Goal: Task Accomplishment & Management: Use online tool/utility

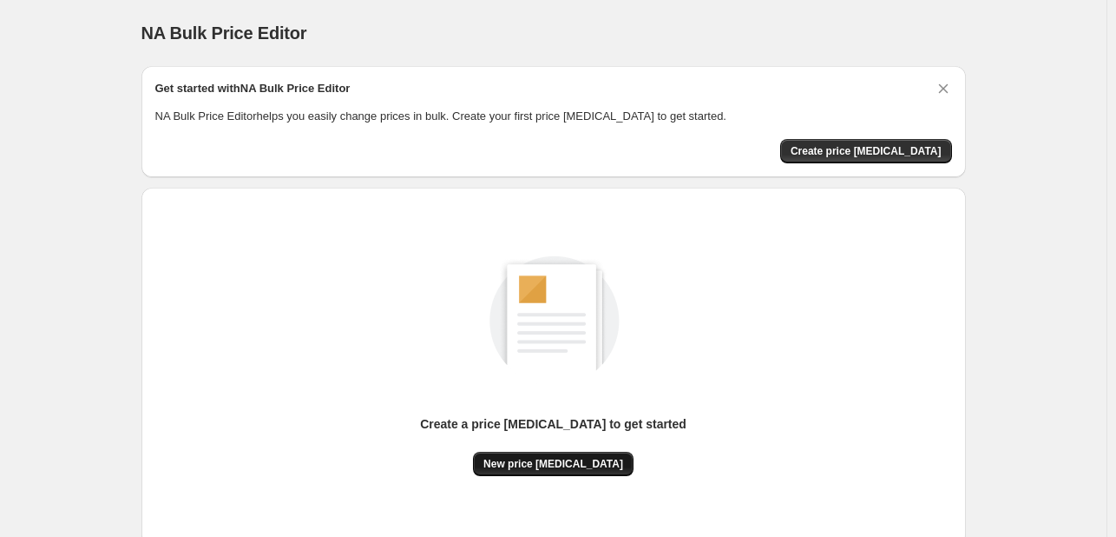
click at [545, 463] on span "New price change job" at bounding box center [554, 464] width 140 height 14
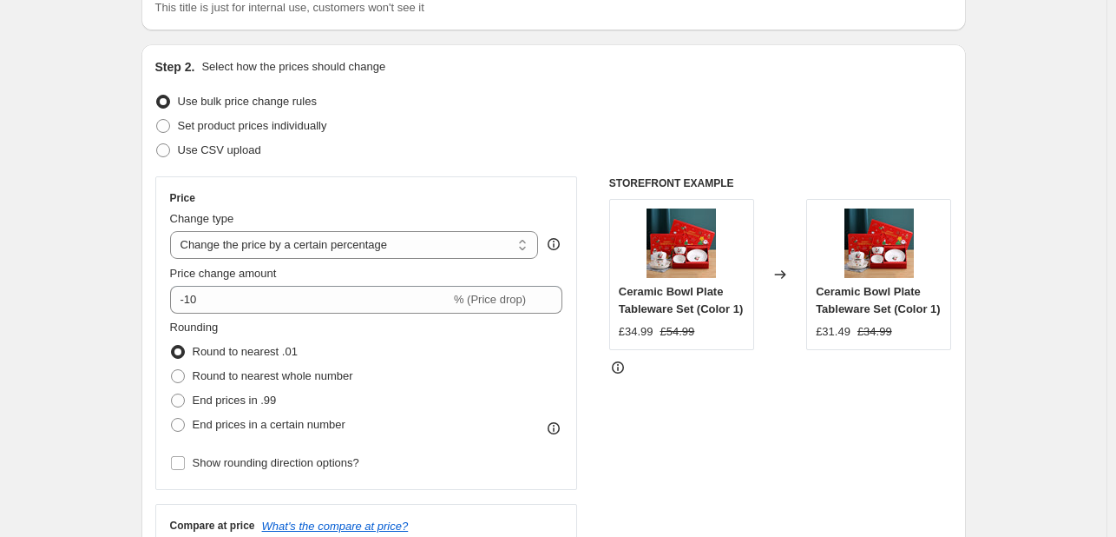
scroll to position [174, 0]
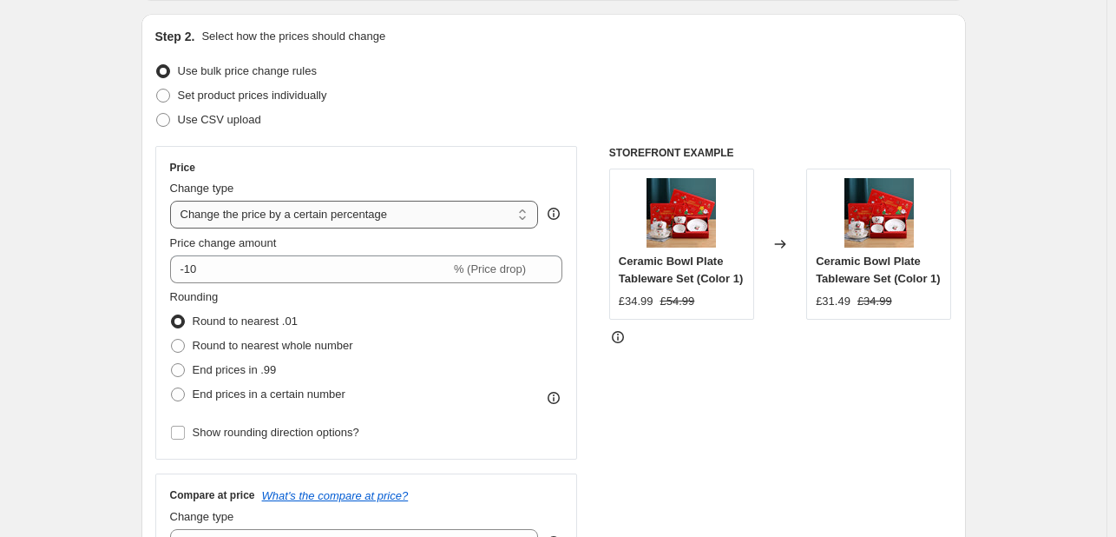
click at [503, 222] on select "Change the price to a certain amount Change the price by a certain amount Chang…" at bounding box center [354, 215] width 369 height 28
select select "by"
click at [174, 201] on select "Change the price to a certain amount Change the price by a certain amount Chang…" at bounding box center [354, 215] width 369 height 28
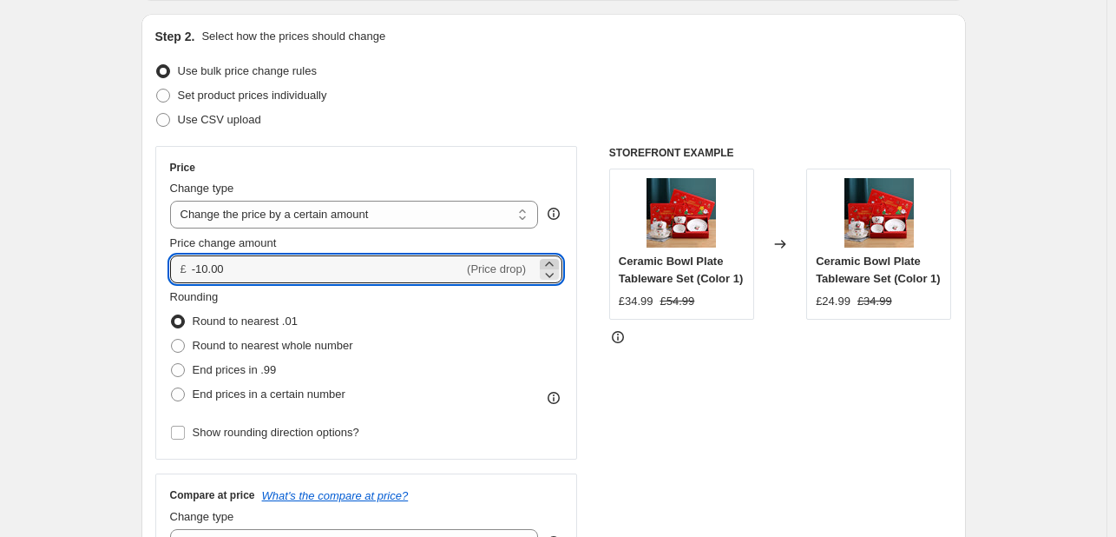
click at [550, 261] on icon at bounding box center [549, 263] width 17 height 17
drag, startPoint x: 375, startPoint y: 268, endPoint x: 179, endPoint y: 269, distance: 196.2
click at [179, 269] on div "£ -9.99 (Price drop)" at bounding box center [366, 269] width 393 height 28
click at [196, 273] on input "5.99" at bounding box center [318, 269] width 252 height 28
type input "4.99"
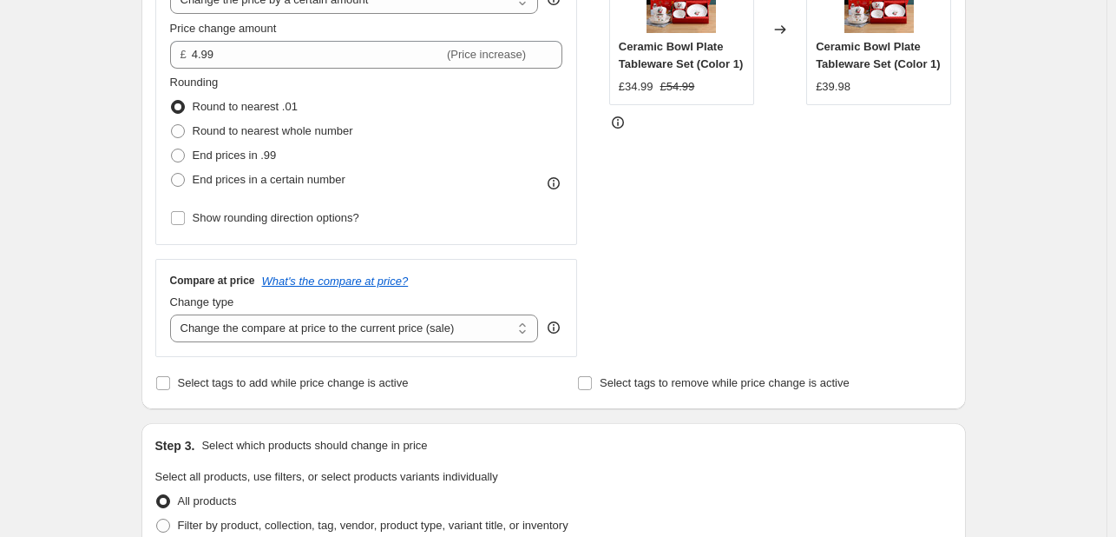
scroll to position [434, 0]
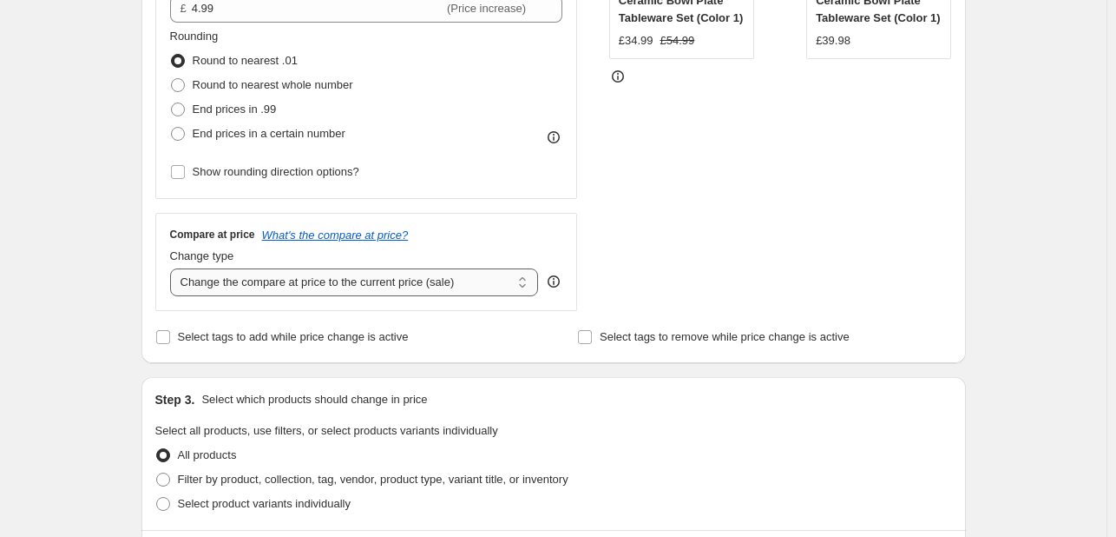
click at [508, 286] on select "Change the compare at price to the current price (sale) Change the compare at p…" at bounding box center [354, 282] width 369 height 28
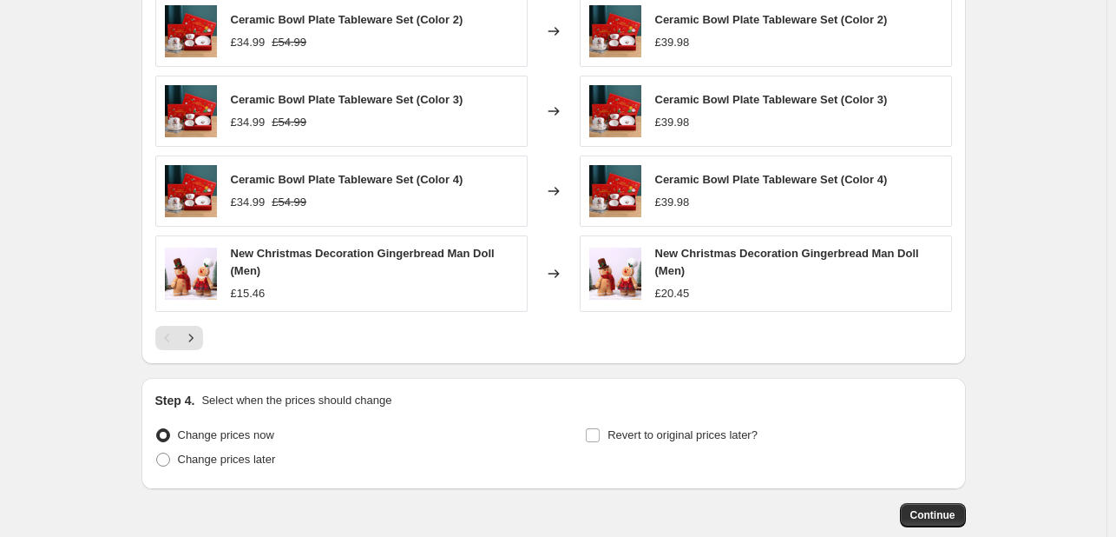
scroll to position [1203, 0]
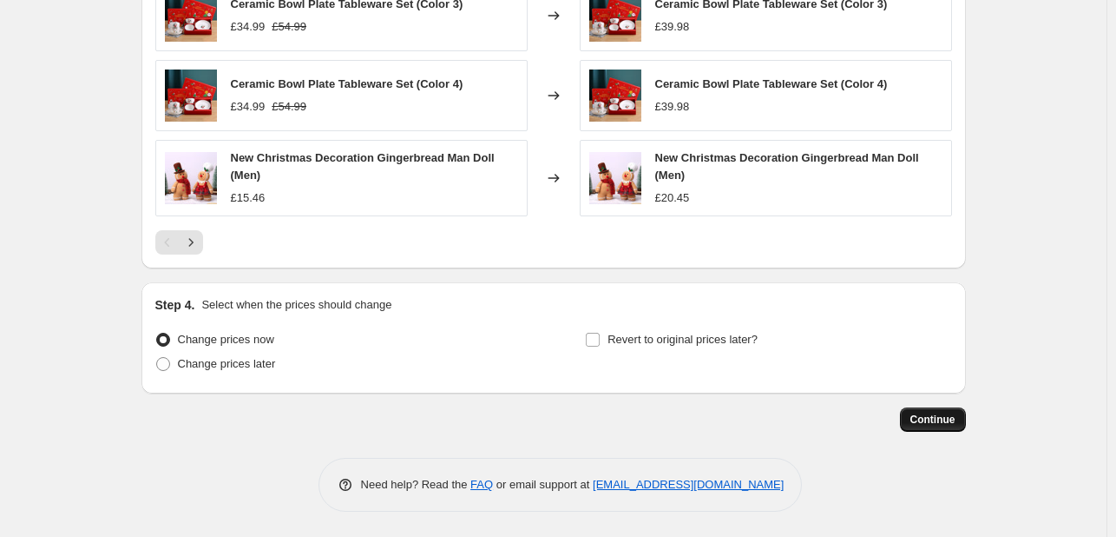
click at [960, 428] on button "Continue" at bounding box center [933, 419] width 66 height 24
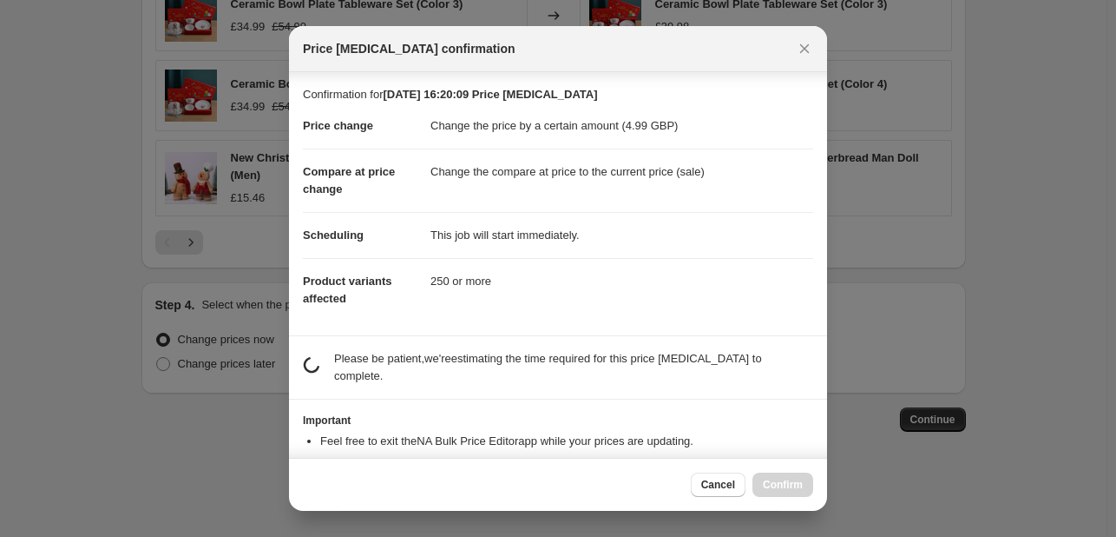
scroll to position [37, 0]
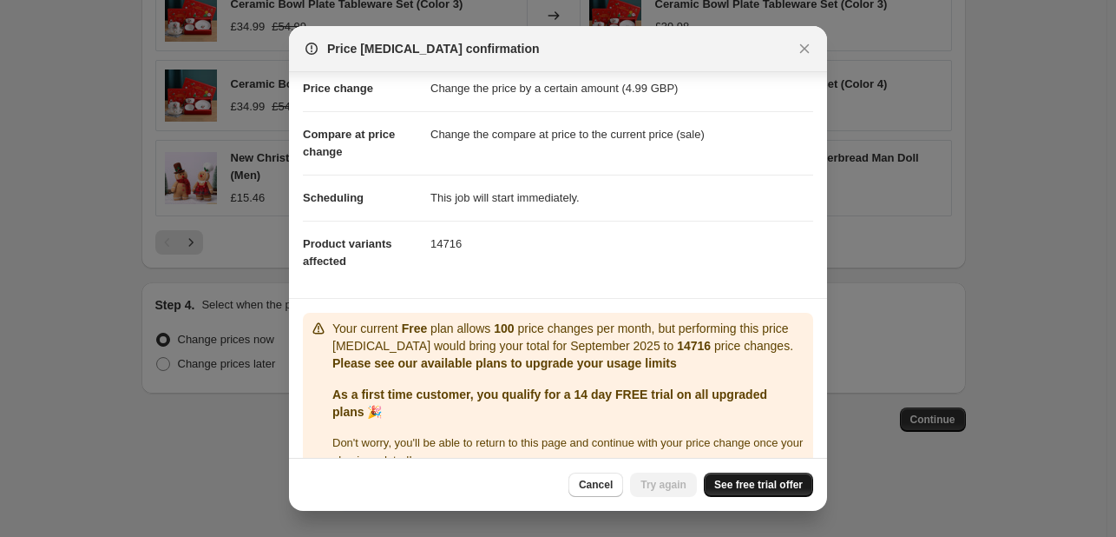
click at [774, 484] on span "See free trial offer" at bounding box center [758, 484] width 89 height 14
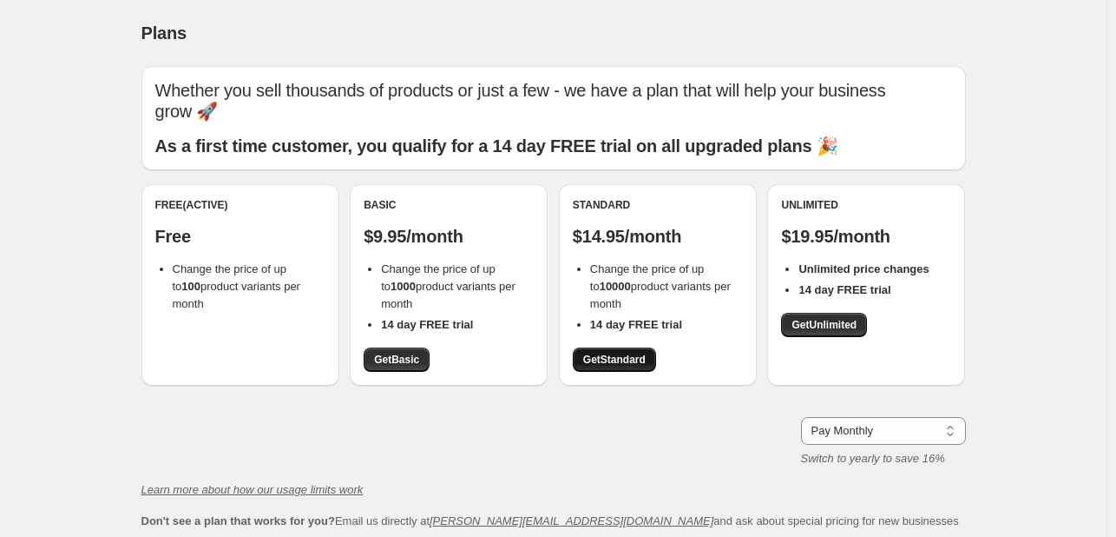
click at [633, 361] on span "Get Standard" at bounding box center [614, 359] width 63 height 14
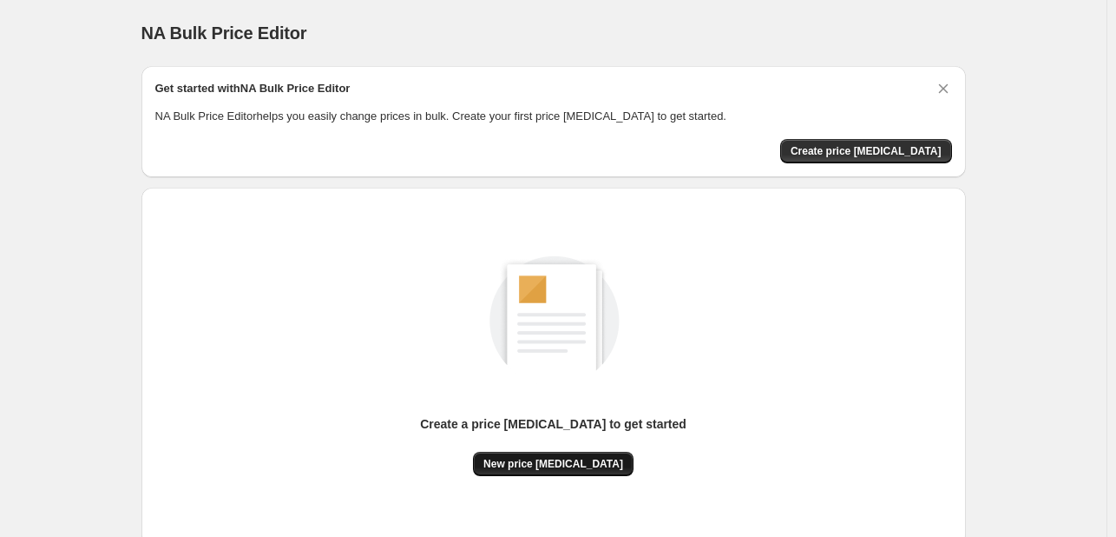
click at [544, 466] on span "New price change job" at bounding box center [554, 464] width 140 height 14
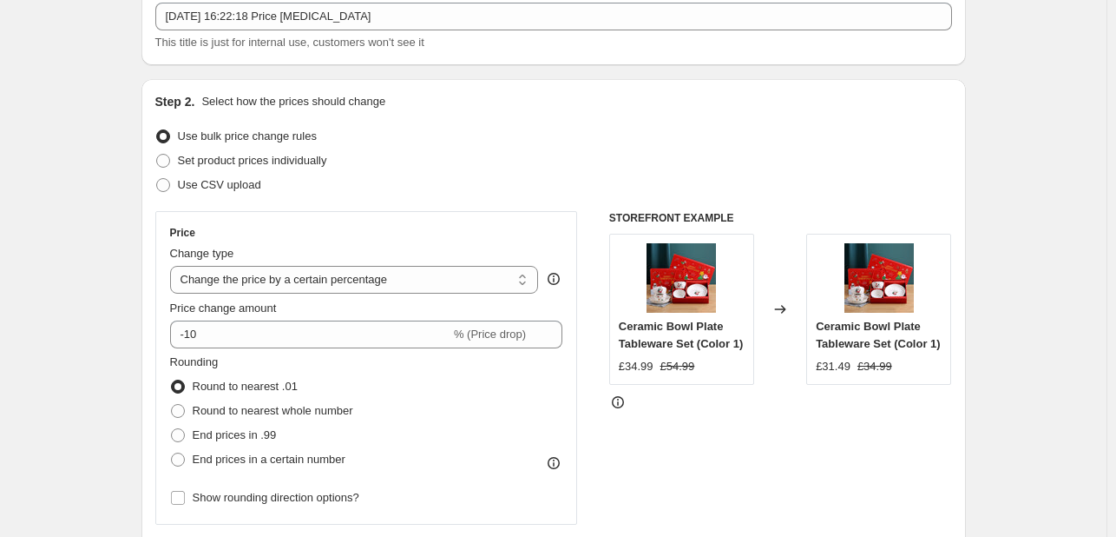
scroll to position [174, 0]
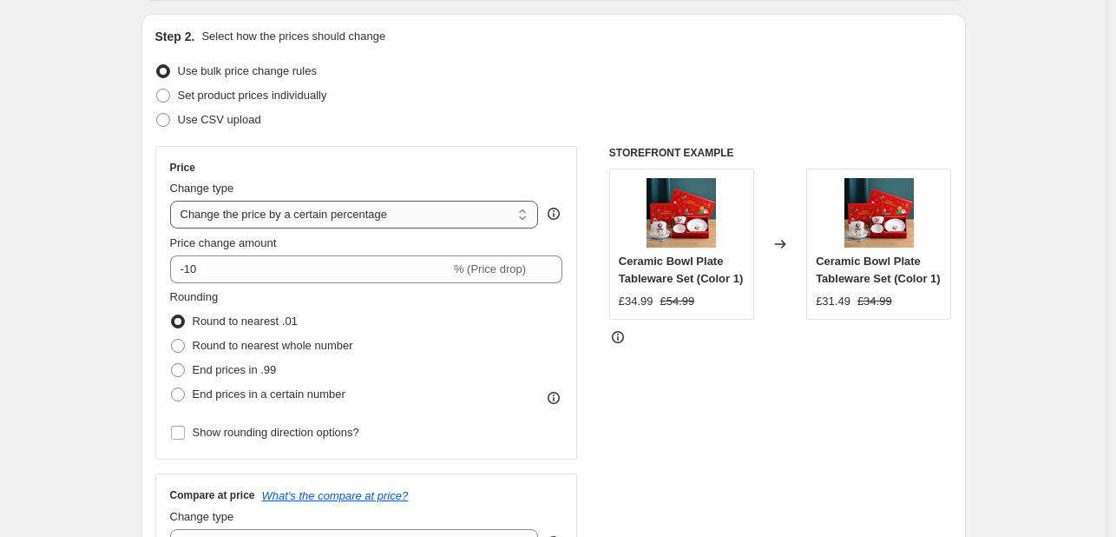
click at [396, 216] on select "Change the price to a certain amount Change the price by a certain amount Chang…" at bounding box center [354, 215] width 369 height 28
select select "by"
click at [174, 201] on select "Change the price to a certain amount Change the price by a certain amount Chang…" at bounding box center [354, 215] width 369 height 28
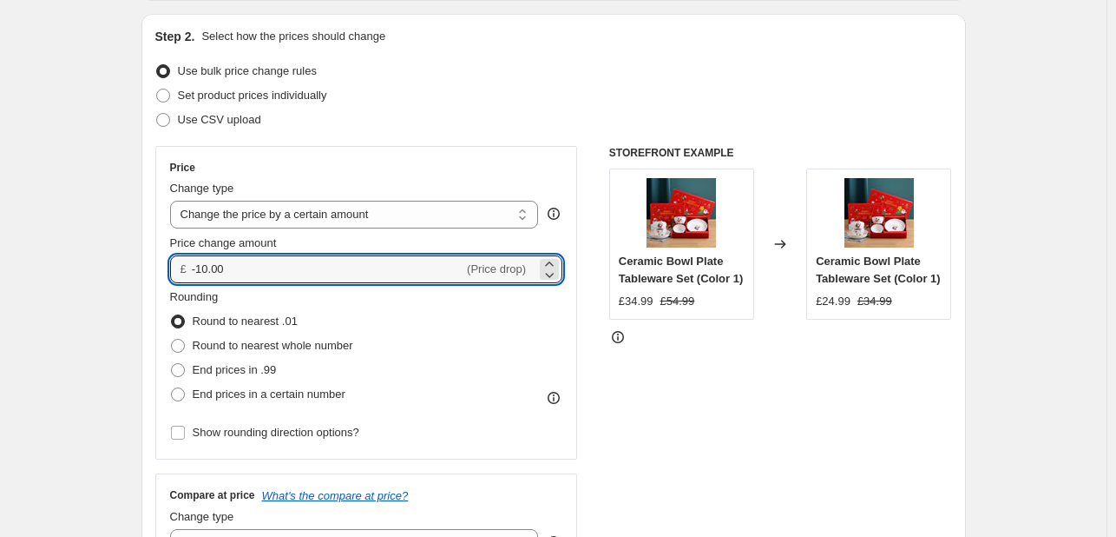
drag, startPoint x: 268, startPoint y: 277, endPoint x: 177, endPoint y: 277, distance: 91.2
click at [167, 278] on div "Price Change type Change the price to a certain amount Change the price by a ce…" at bounding box center [366, 302] width 423 height 313
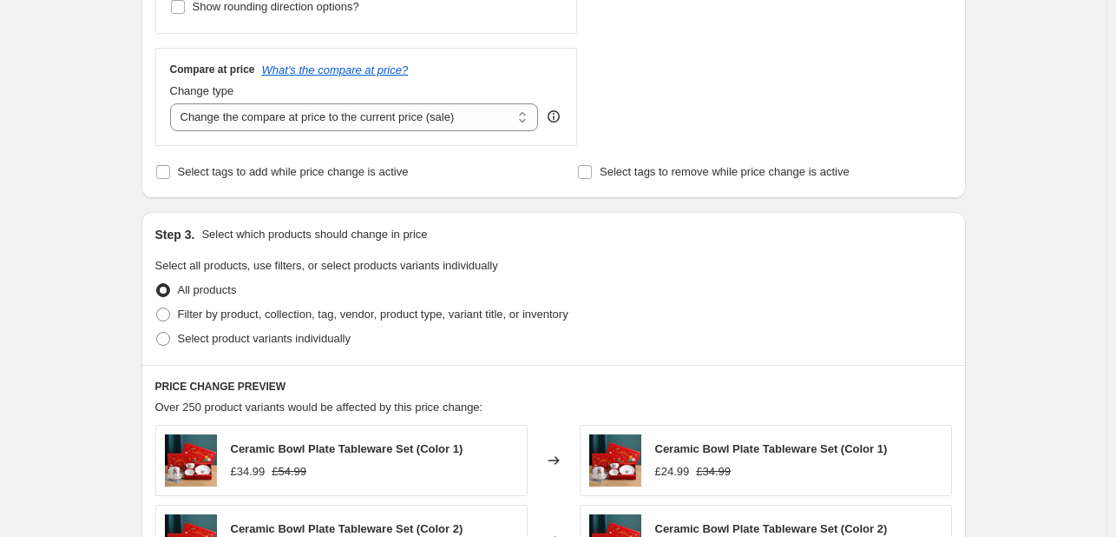
scroll to position [608, 0]
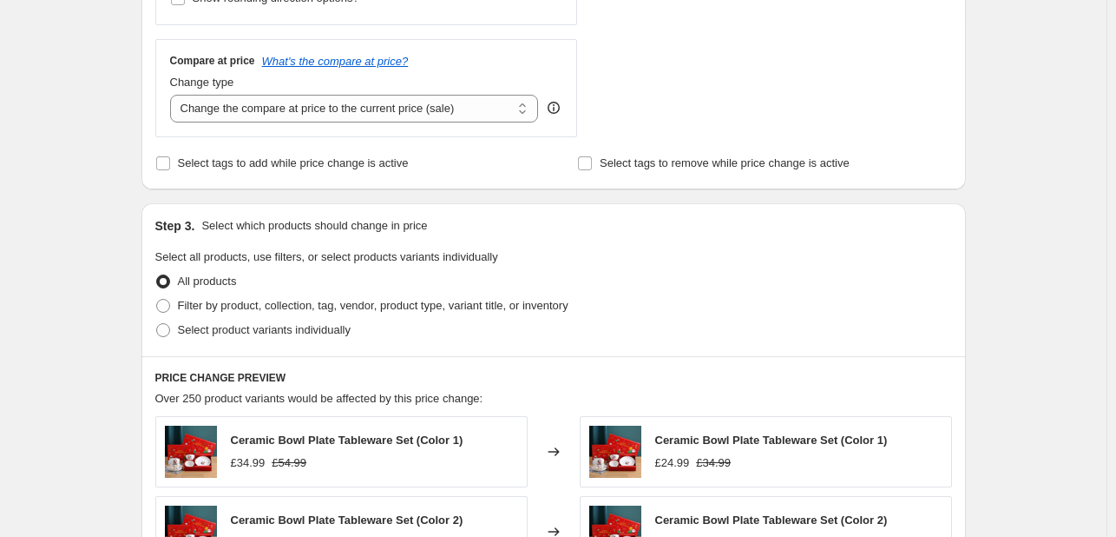
type input "4.99"
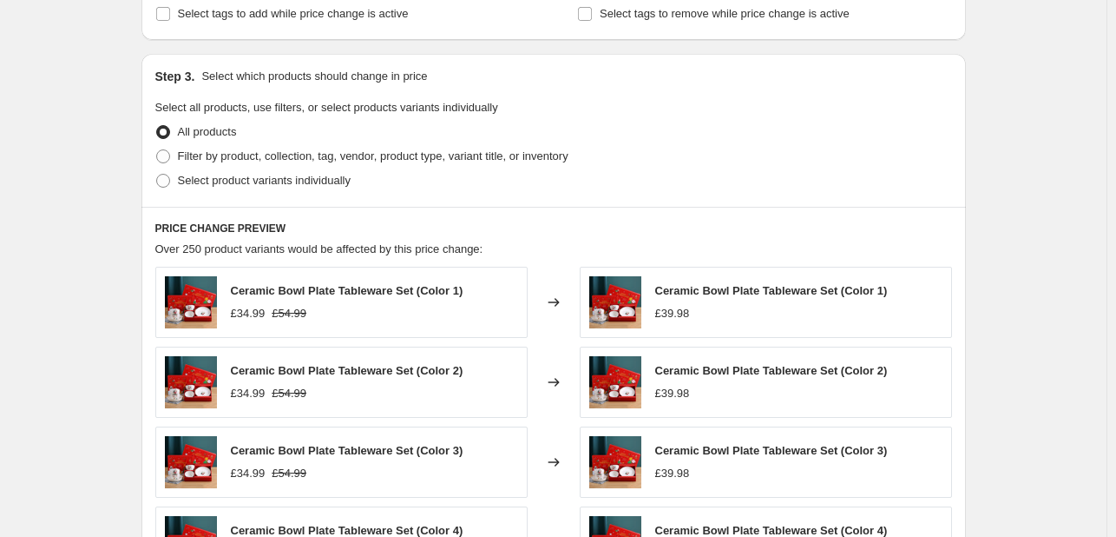
scroll to position [596, 0]
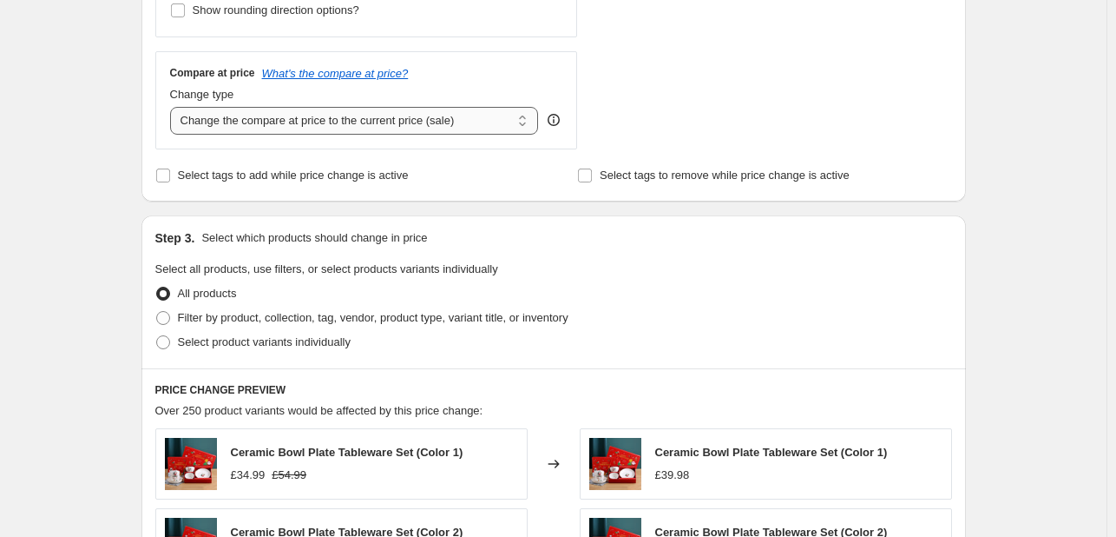
click at [525, 122] on select "Change the compare at price to the current price (sale) Change the compare at p…" at bounding box center [354, 121] width 369 height 28
click at [174, 107] on select "Change the compare at price to the current price (sale) Change the compare at p…" at bounding box center [354, 121] width 369 height 28
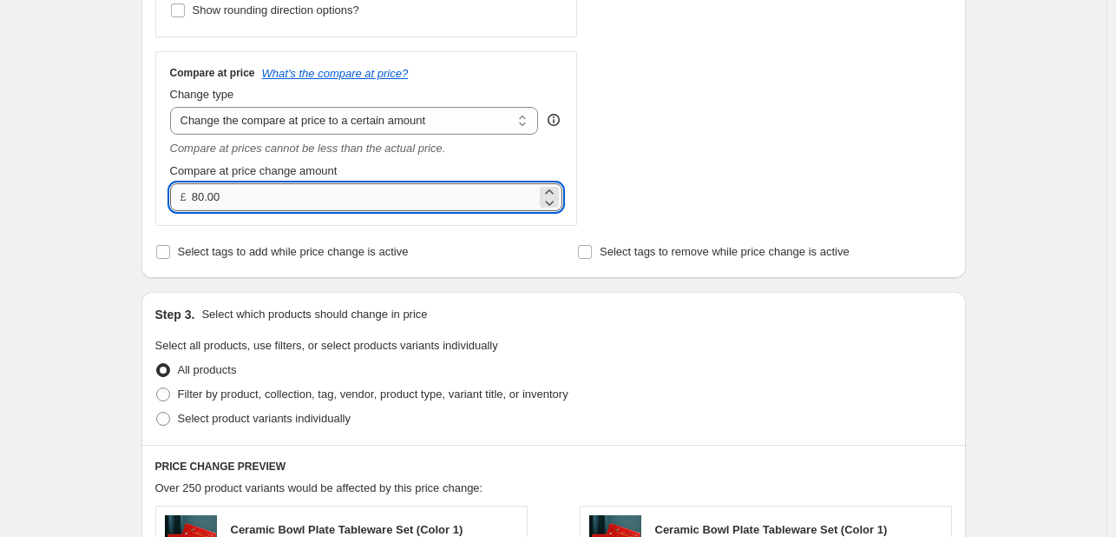
drag, startPoint x: 244, startPoint y: 202, endPoint x: 197, endPoint y: 203, distance: 46.9
click at [197, 203] on input "80.00" at bounding box center [364, 197] width 345 height 28
click at [385, 122] on select "Change the compare at price to the current price (sale) Change the compare at p…" at bounding box center [354, 121] width 369 height 28
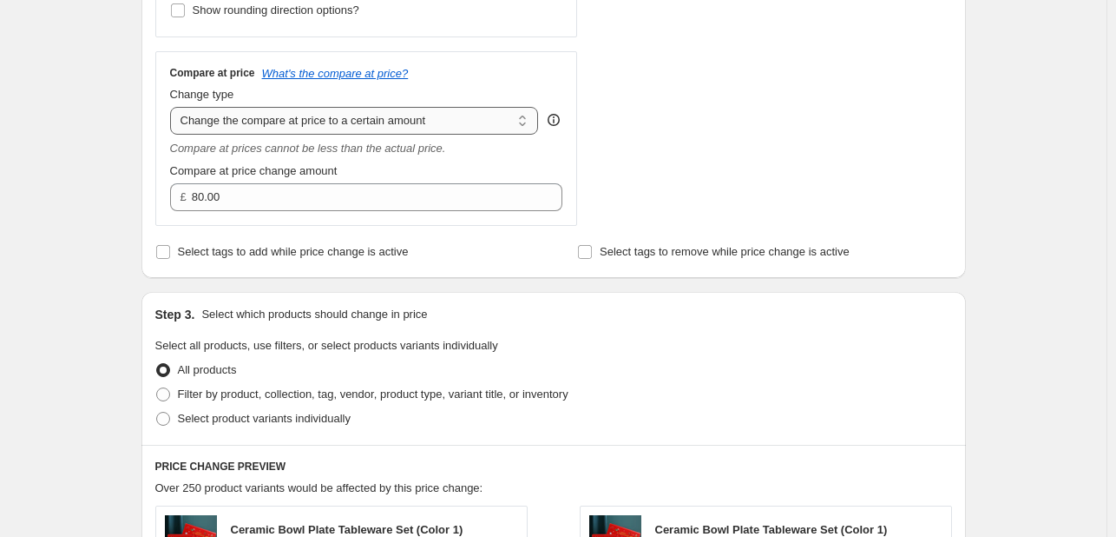
select select "ep"
click at [174, 107] on select "Change the compare at price to the current price (sale) Change the compare at p…" at bounding box center [354, 121] width 369 height 28
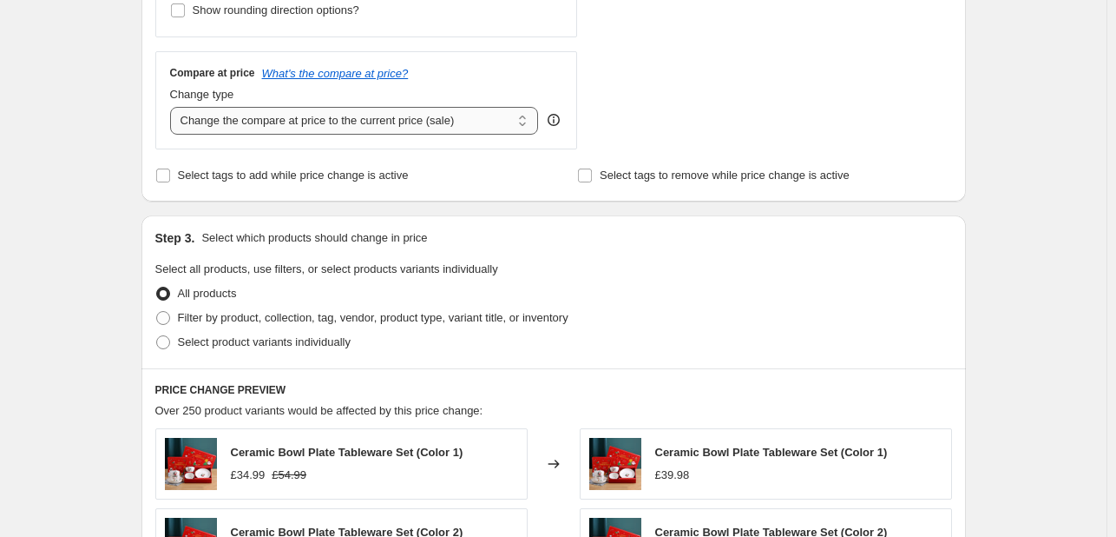
click at [493, 115] on select "Change the compare at price to the current price (sale) Change the compare at p…" at bounding box center [354, 121] width 369 height 28
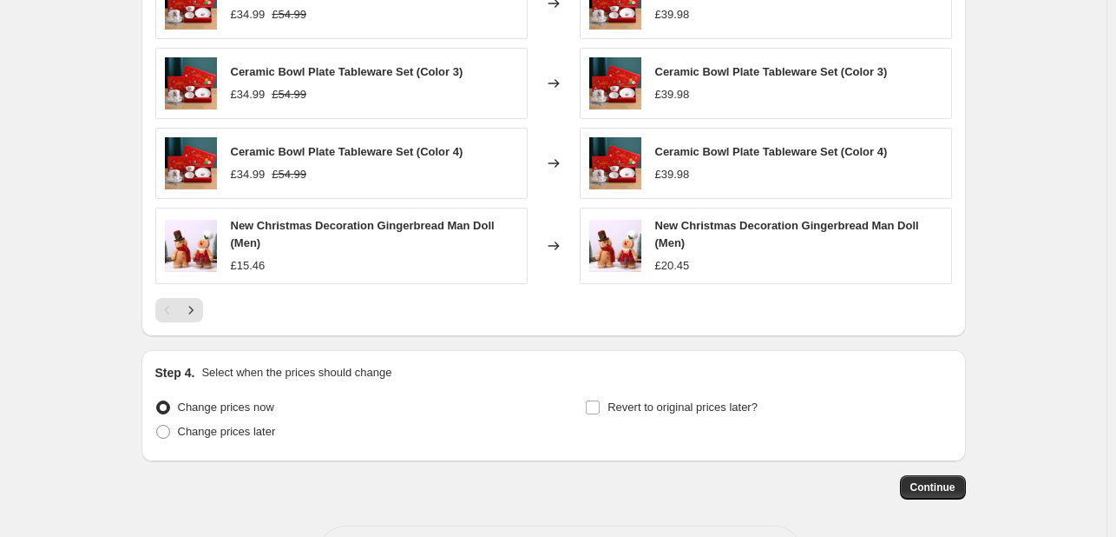
scroll to position [1203, 0]
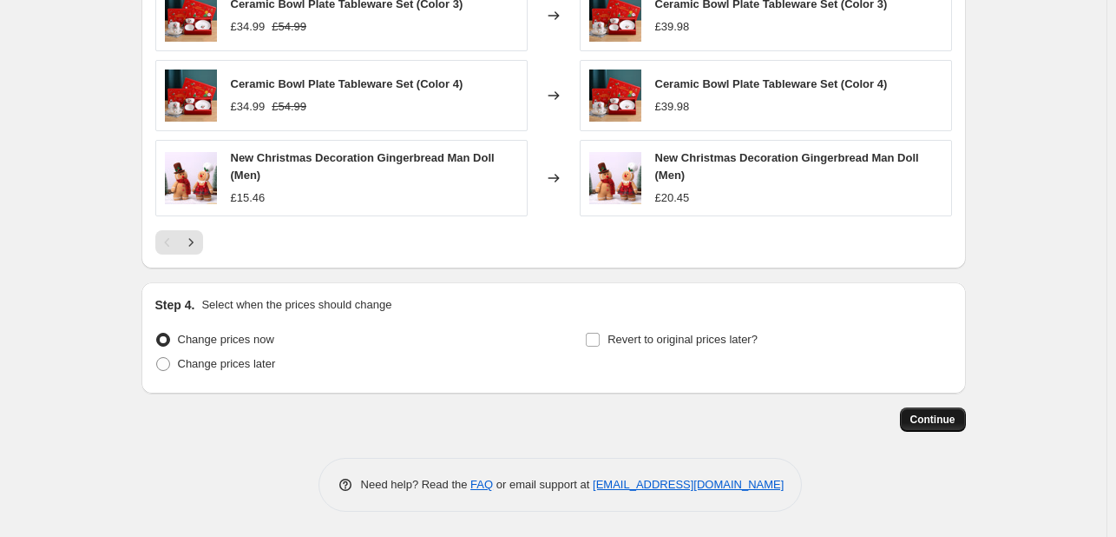
click at [948, 423] on span "Continue" at bounding box center [933, 419] width 45 height 14
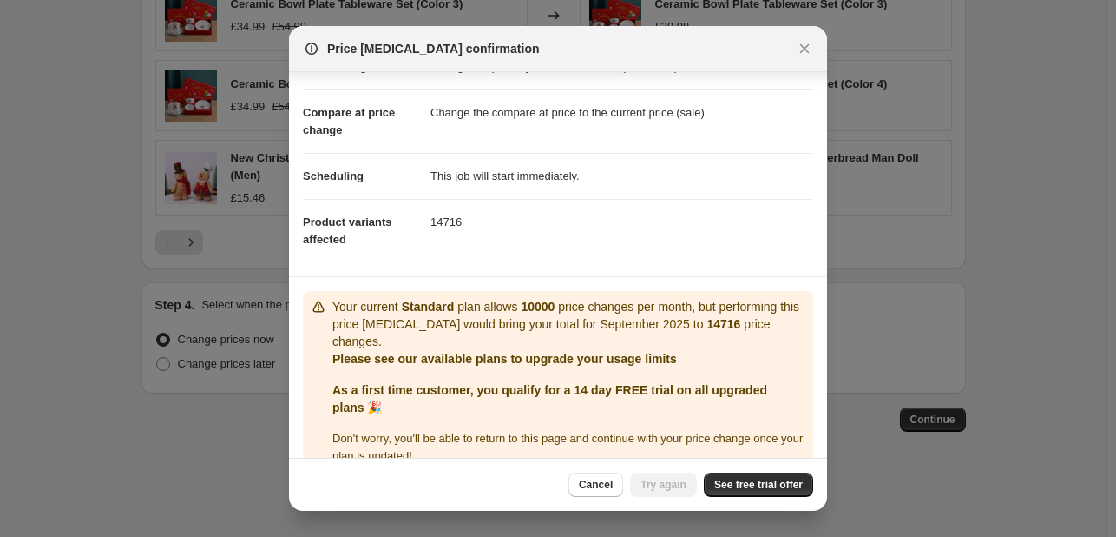
scroll to position [86, 0]
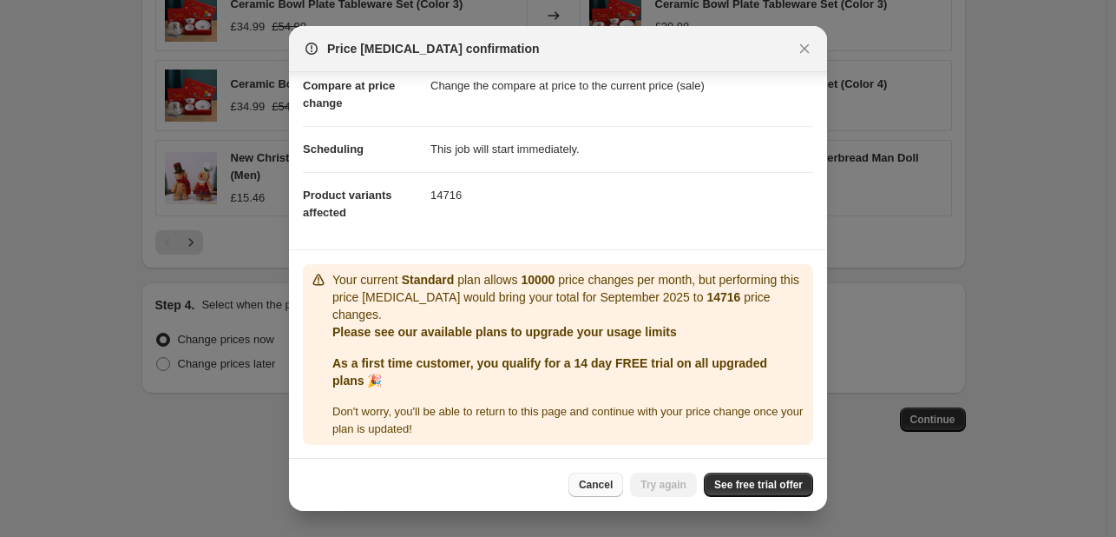
click at [608, 490] on span "Cancel" at bounding box center [596, 484] width 34 height 14
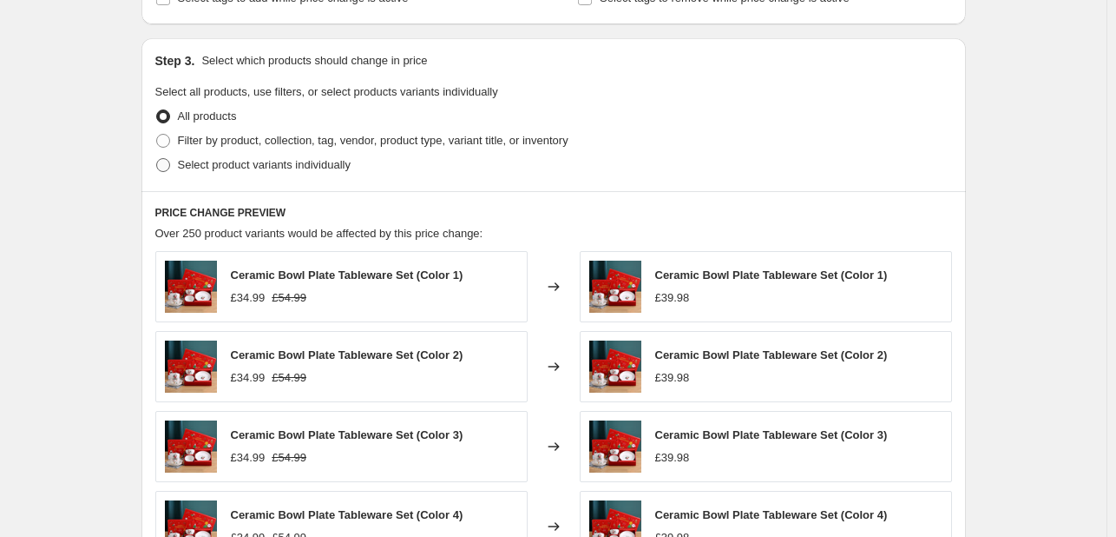
scroll to position [769, 0]
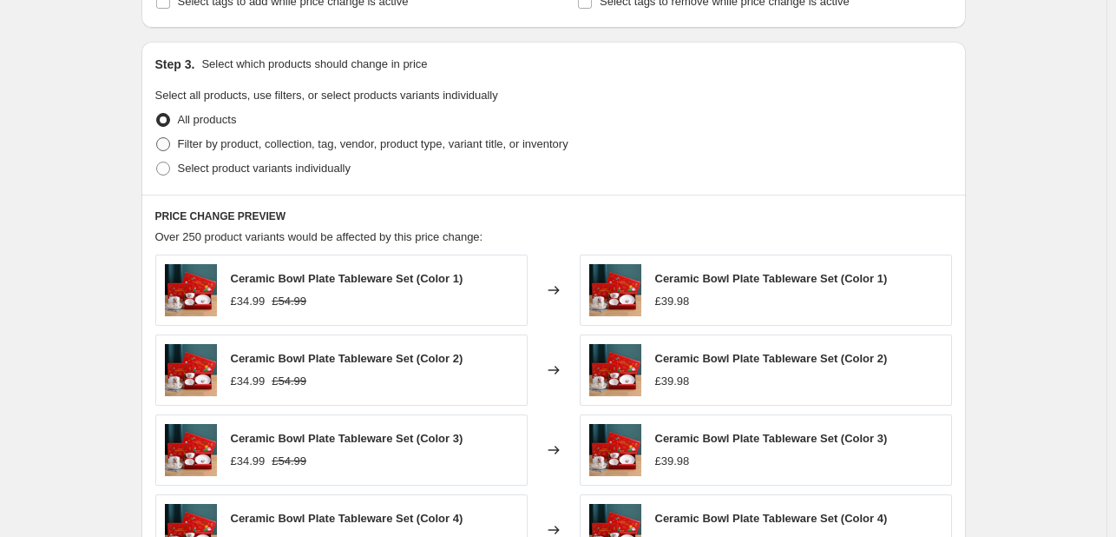
click at [170, 146] on span at bounding box center [163, 144] width 14 height 14
click at [157, 138] on input "Filter by product, collection, tag, vendor, product type, variant title, or inv…" at bounding box center [156, 137] width 1 height 1
radio input "true"
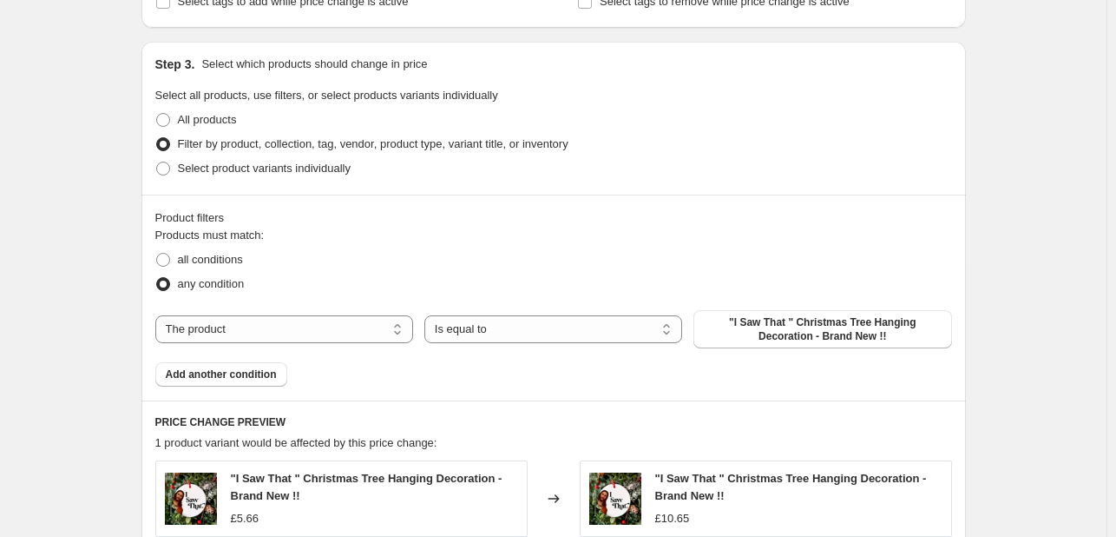
scroll to position [943, 0]
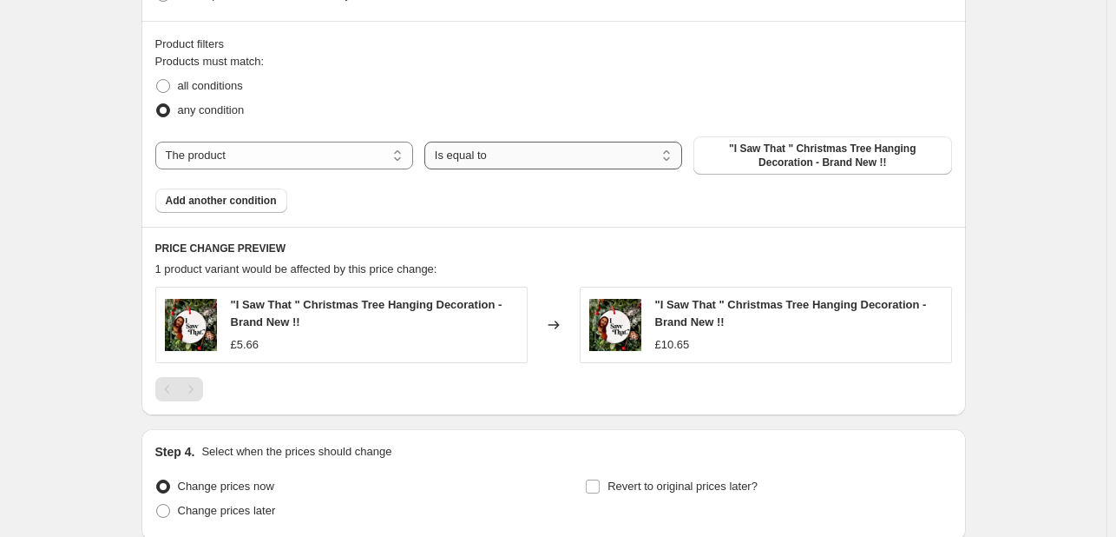
click at [534, 157] on select "Is equal to Is not equal to" at bounding box center [554, 156] width 258 height 28
click at [350, 161] on select "The product The product's collection The product's tag The product's vendor The…" at bounding box center [284, 156] width 258 height 28
select select "collection"
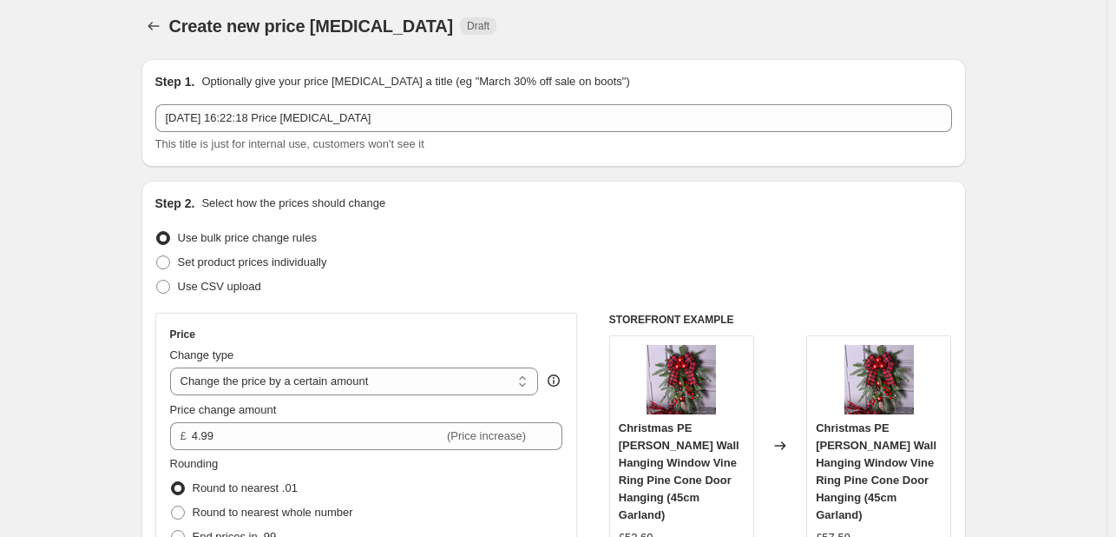
scroll to position [0, 0]
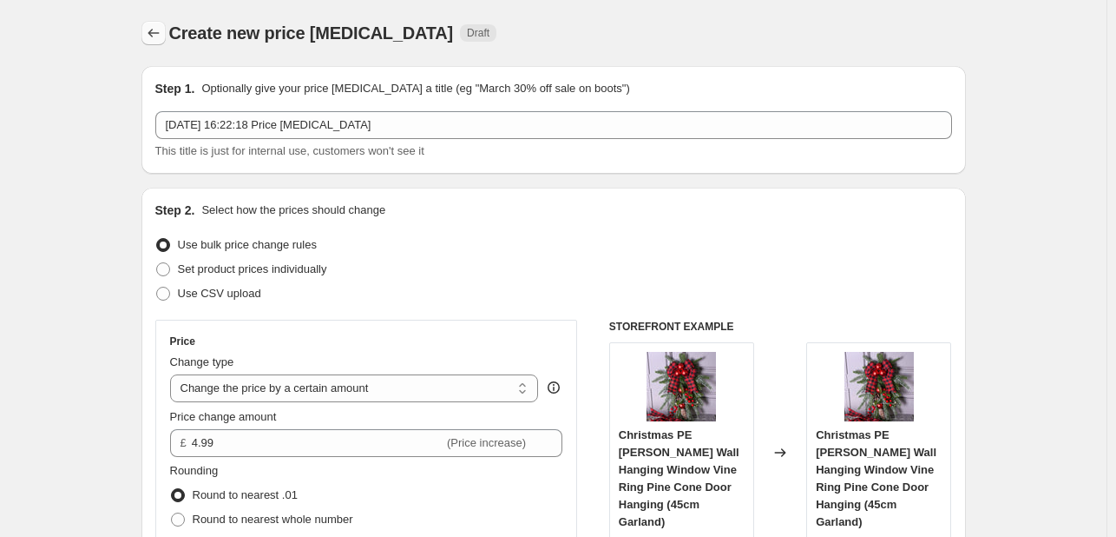
click at [153, 36] on icon "Price change jobs" at bounding box center [153, 32] width 17 height 17
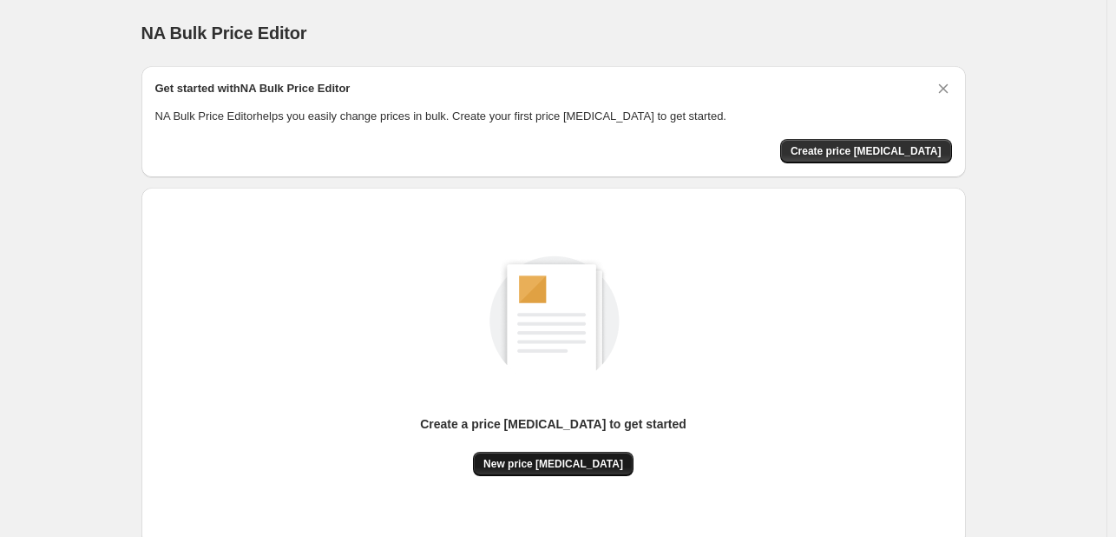
click at [557, 465] on span "New price change job" at bounding box center [554, 464] width 140 height 14
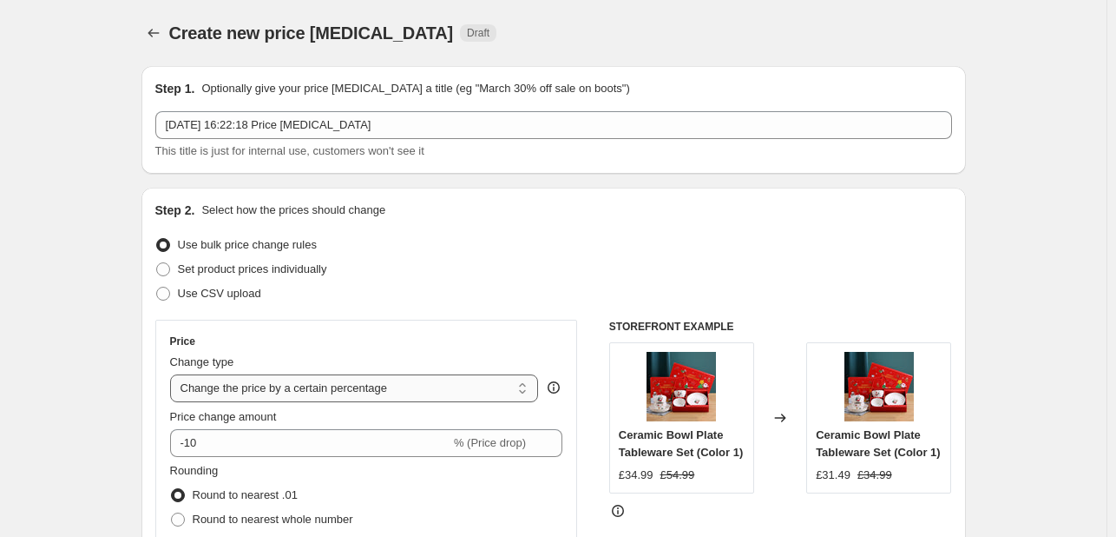
click at [346, 390] on select "Change the price to a certain amount Change the price by a certain amount Chang…" at bounding box center [354, 388] width 369 height 28
select select "by"
click at [174, 374] on select "Change the price to a certain amount Change the price by a certain amount Chang…" at bounding box center [354, 388] width 369 height 28
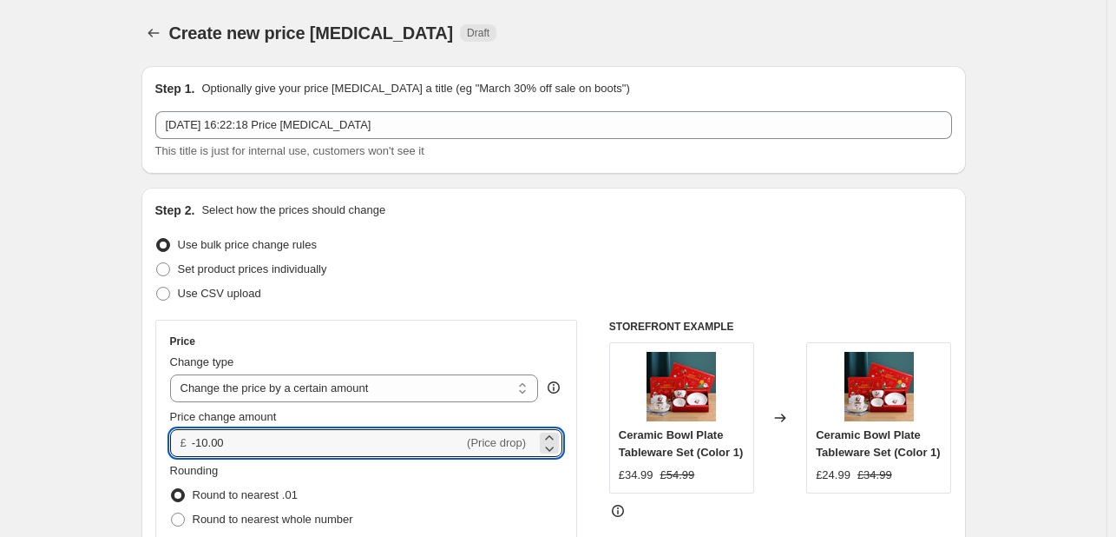
drag, startPoint x: 234, startPoint y: 447, endPoint x: 187, endPoint y: 441, distance: 47.3
click at [187, 441] on div "£ -10.00 (Price drop)" at bounding box center [366, 443] width 393 height 28
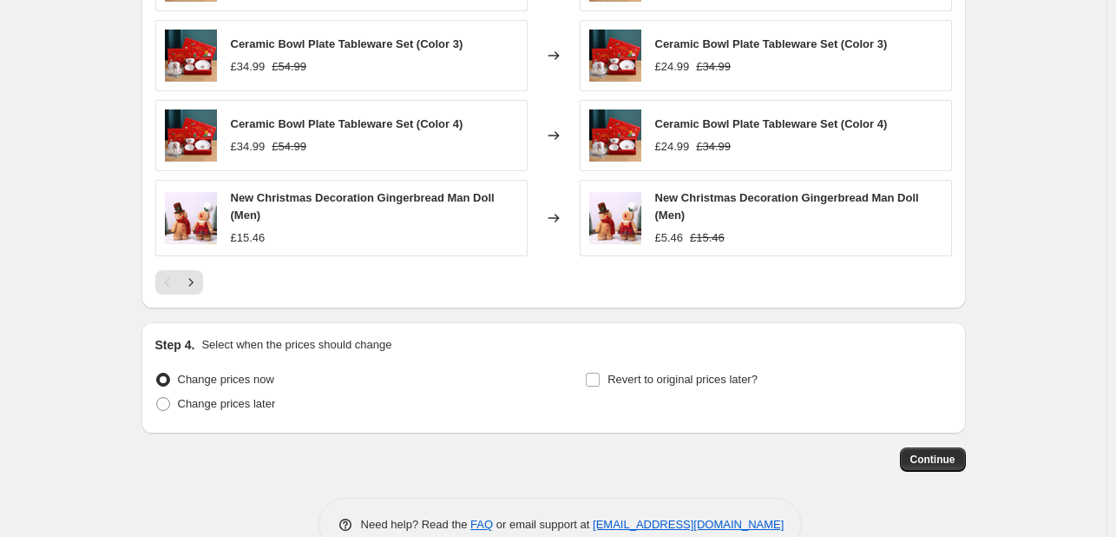
scroll to position [1203, 0]
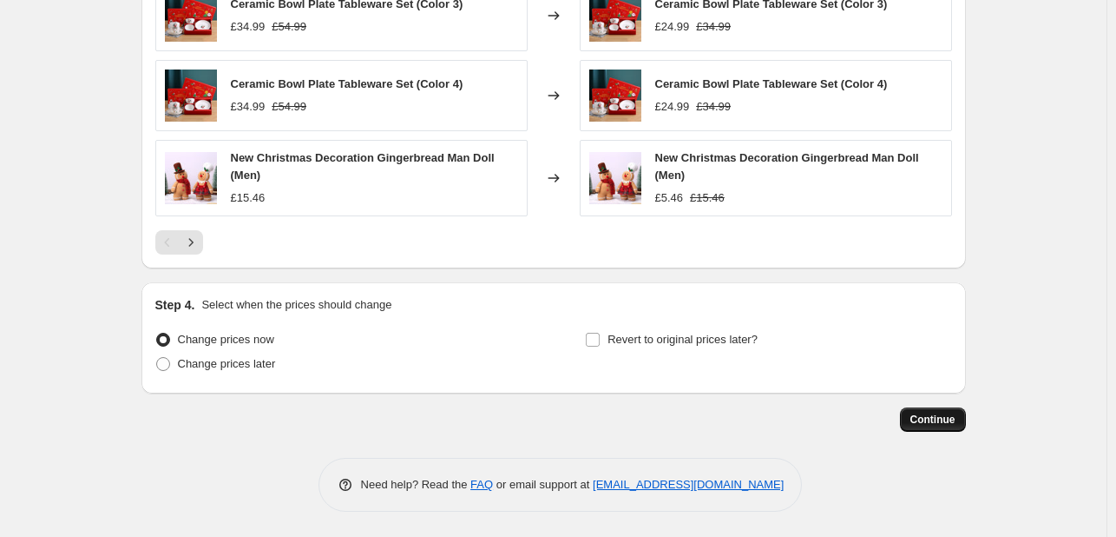
type input "4.99"
click at [941, 422] on span "Continue" at bounding box center [933, 419] width 45 height 14
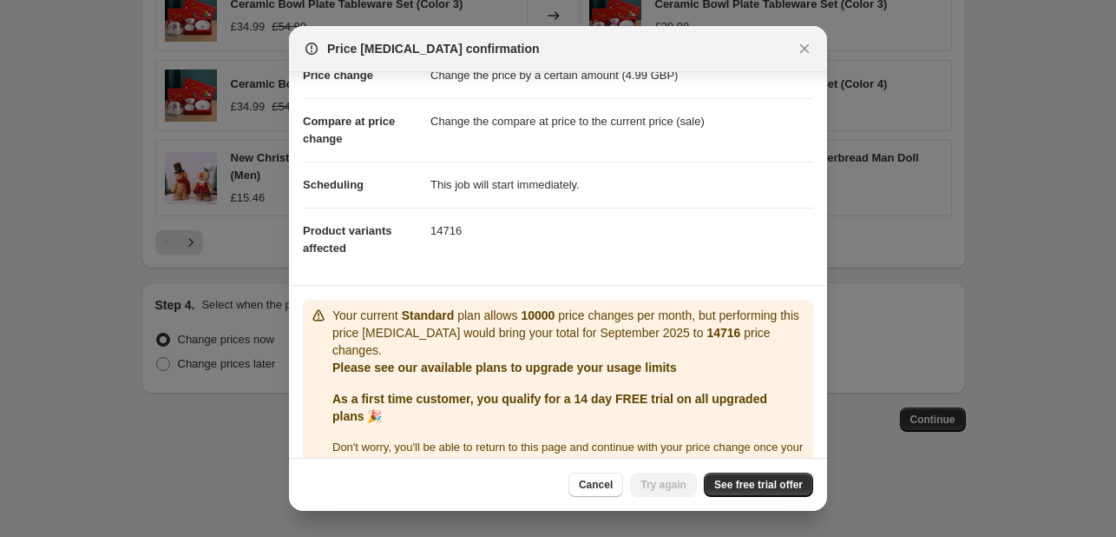
scroll to position [86, 0]
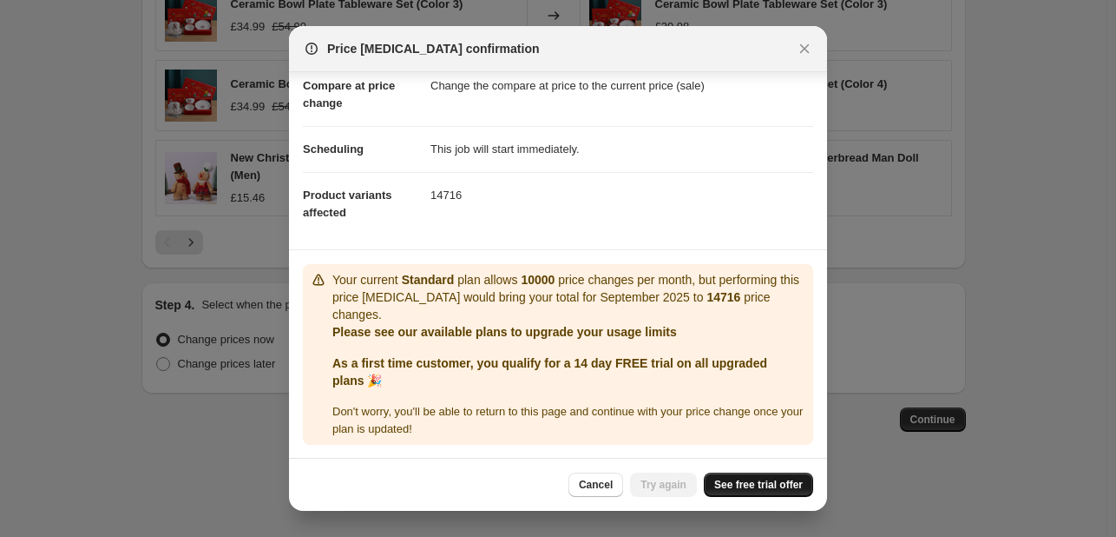
click at [762, 484] on span "See free trial offer" at bounding box center [758, 484] width 89 height 14
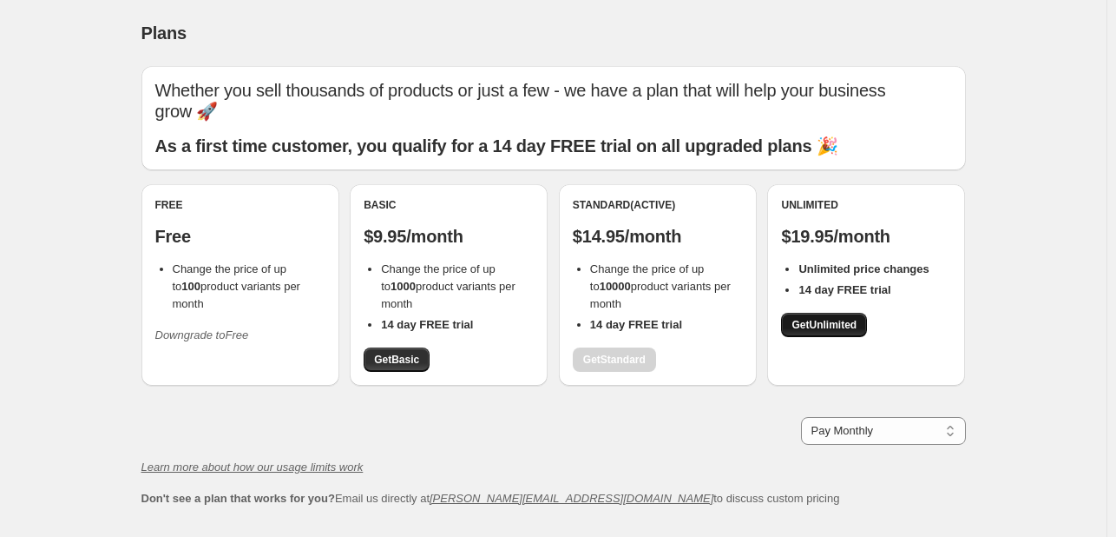
click at [847, 330] on span "Get Unlimited" at bounding box center [824, 325] width 65 height 14
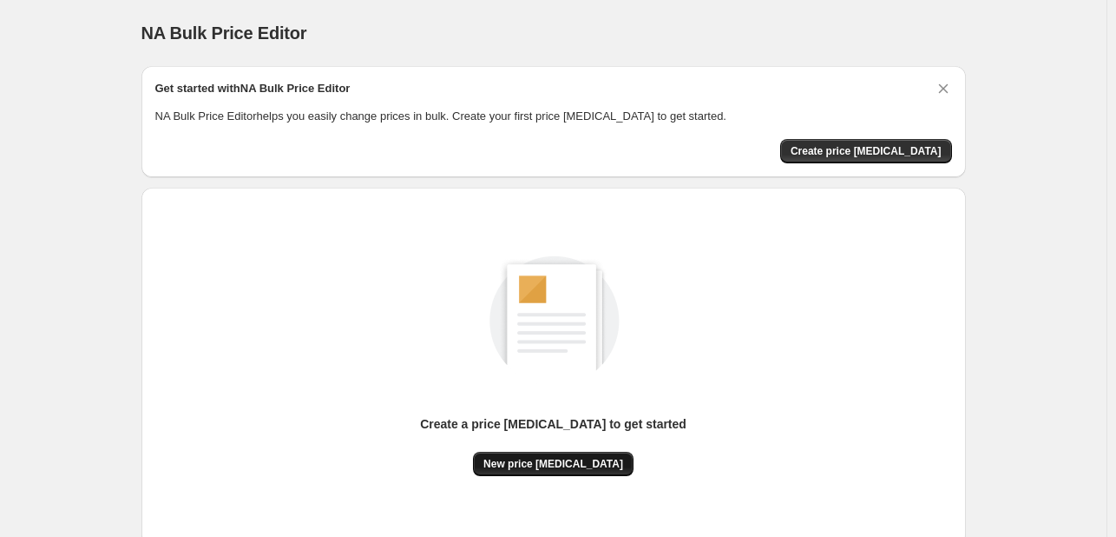
click at [560, 462] on span "New price change job" at bounding box center [554, 464] width 140 height 14
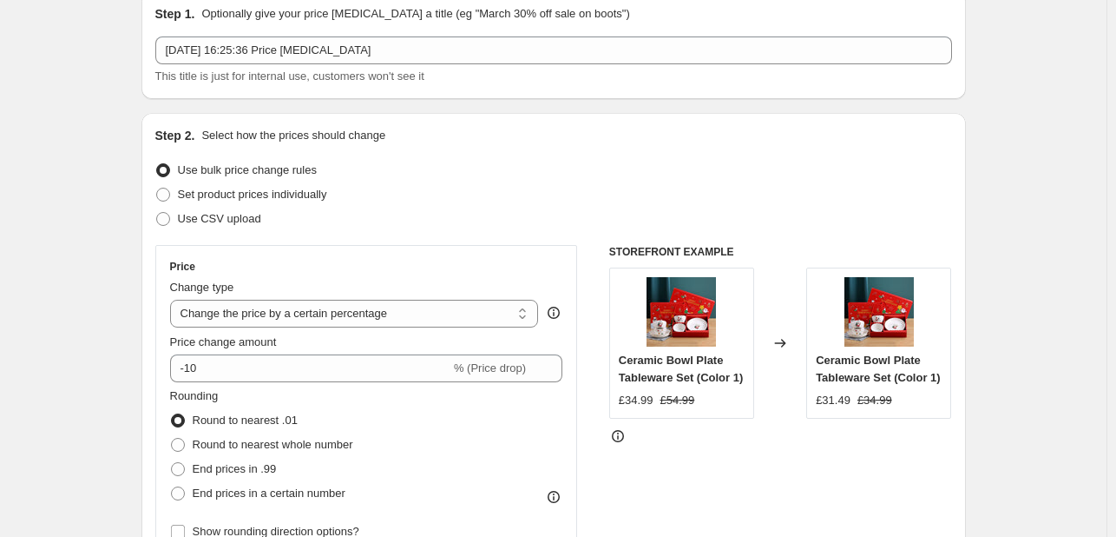
scroll to position [174, 0]
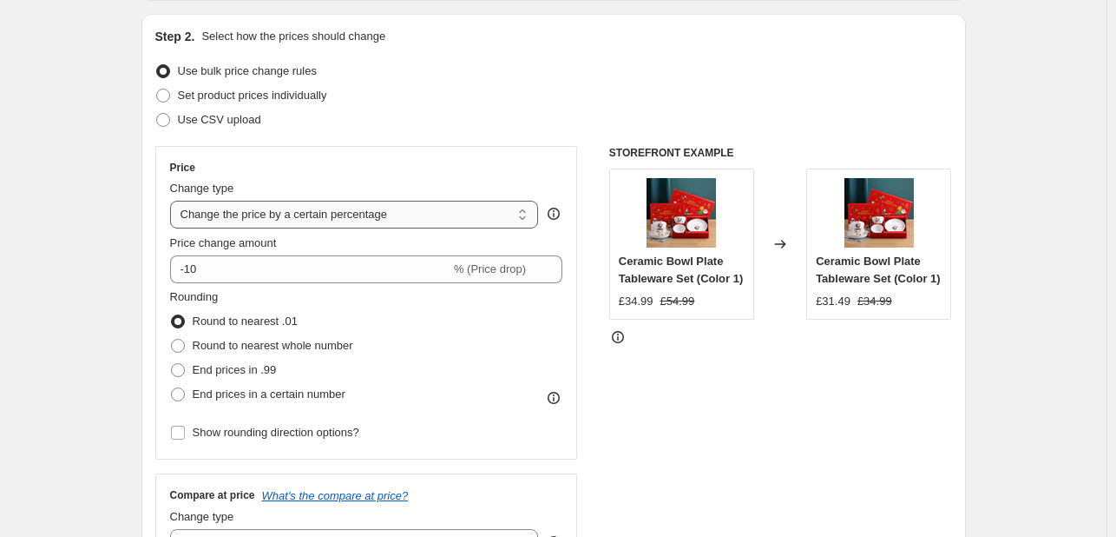
click at [403, 218] on select "Change the price to a certain amount Change the price by a certain amount Chang…" at bounding box center [354, 215] width 369 height 28
select select "by"
click at [174, 201] on select "Change the price to a certain amount Change the price by a certain amount Chang…" at bounding box center [354, 215] width 369 height 28
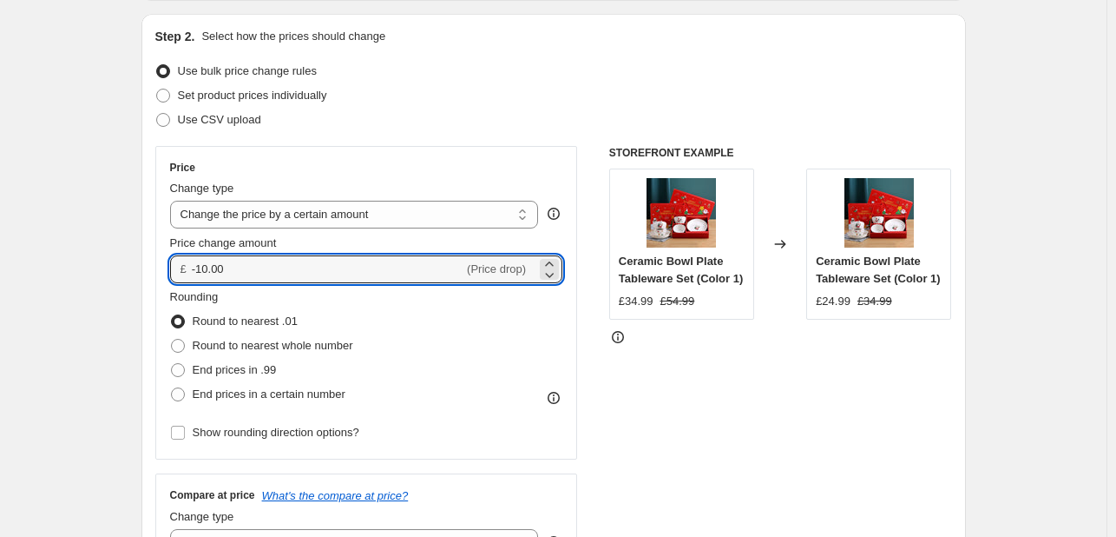
drag, startPoint x: 297, startPoint y: 273, endPoint x: 132, endPoint y: 273, distance: 164.9
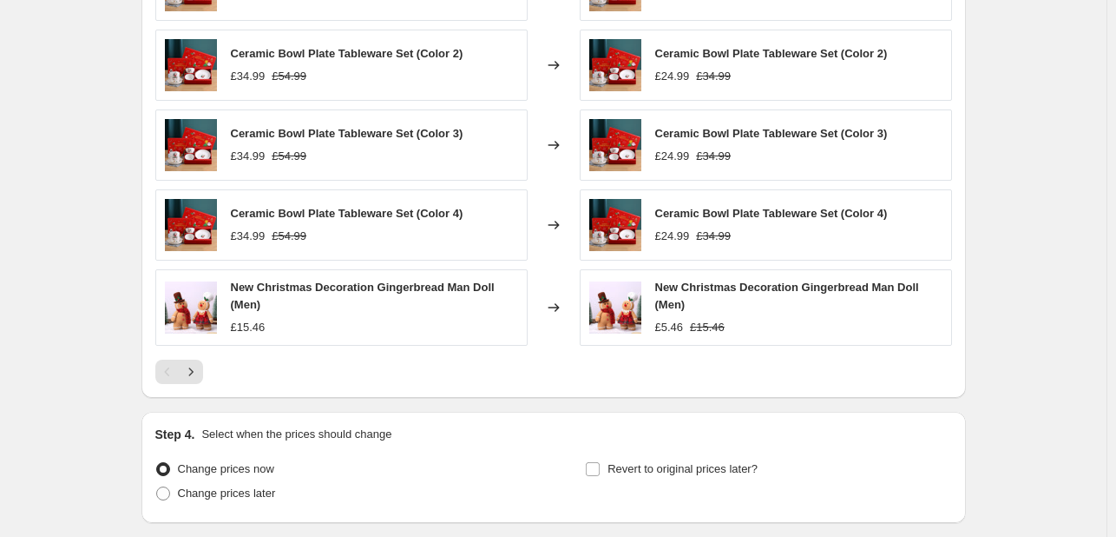
scroll to position [1203, 0]
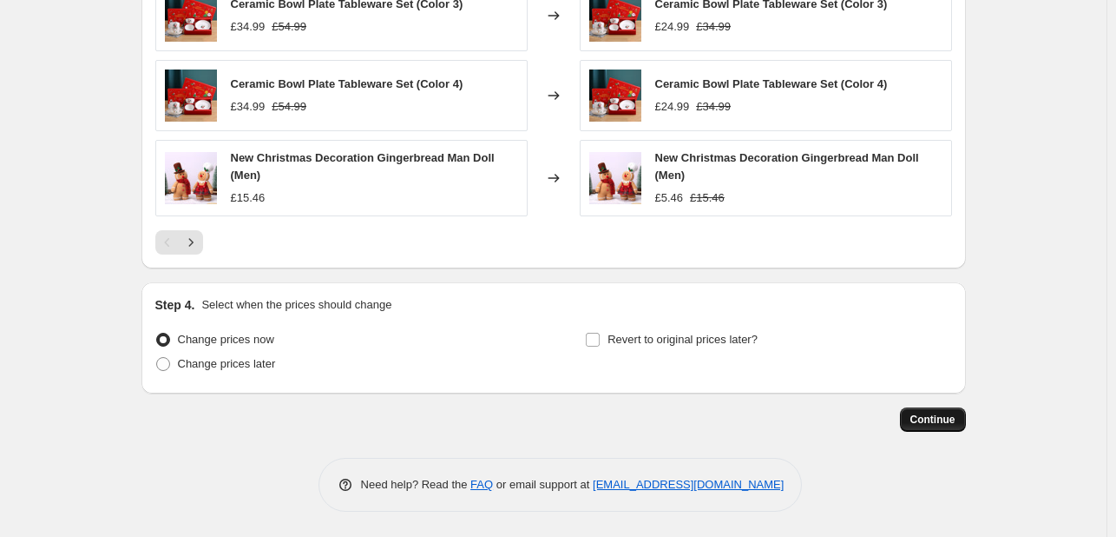
type input "4.99"
click at [927, 416] on span "Continue" at bounding box center [933, 419] width 45 height 14
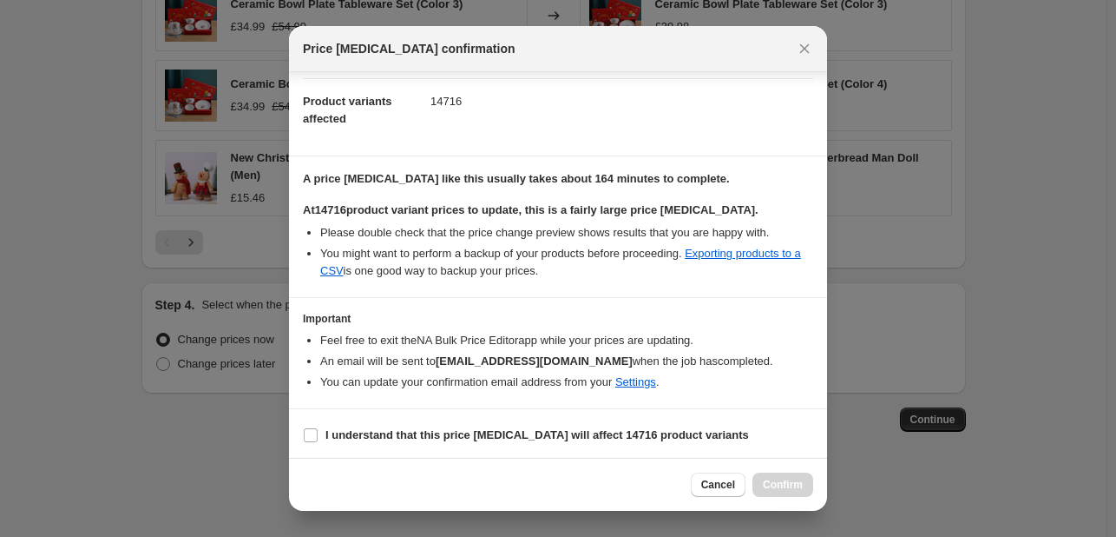
scroll to position [181, 0]
click at [314, 432] on input "I understand that this price change job will affect 14716 product variants" at bounding box center [311, 433] width 14 height 14
checkbox input "true"
click at [788, 481] on span "Confirm" at bounding box center [783, 484] width 40 height 14
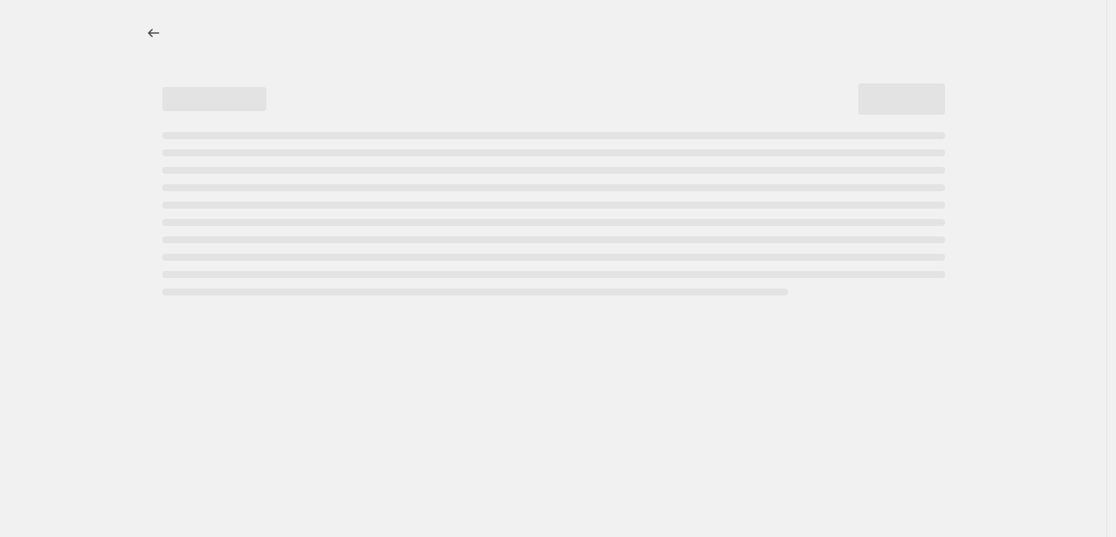
select select "by"
